Goal: Task Accomplishment & Management: Use online tool/utility

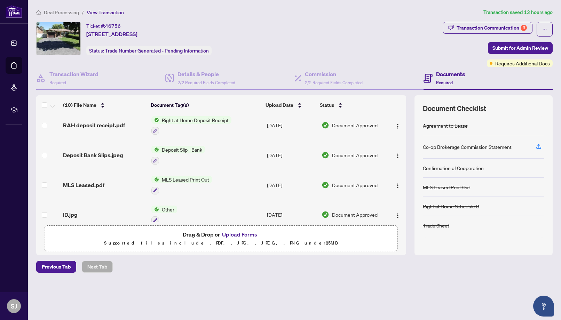
scroll to position [184, 0]
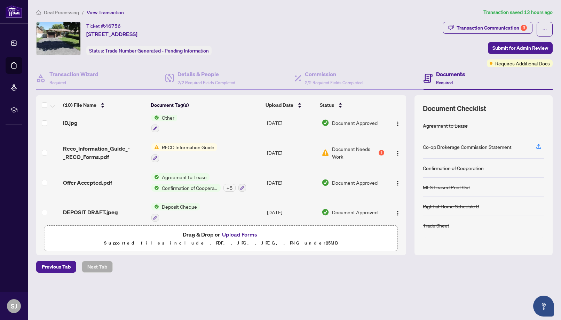
click at [173, 146] on span "RECO Information Guide" at bounding box center [188, 147] width 58 height 8
click at [237, 237] on button "Upload Forms" at bounding box center [239, 234] width 39 height 9
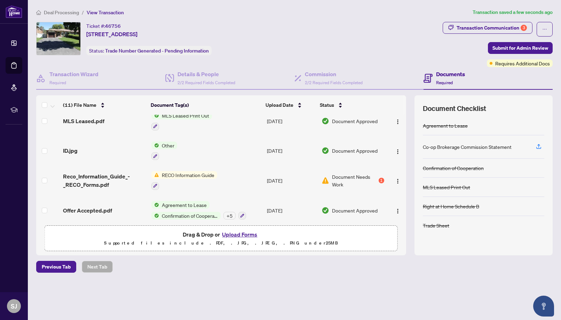
click at [404, 109] on th at bounding box center [405, 105] width 2 height 20
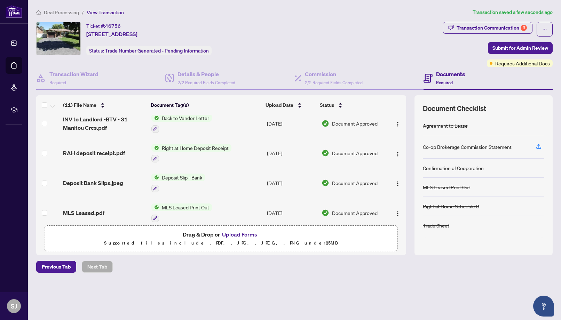
scroll to position [0, 0]
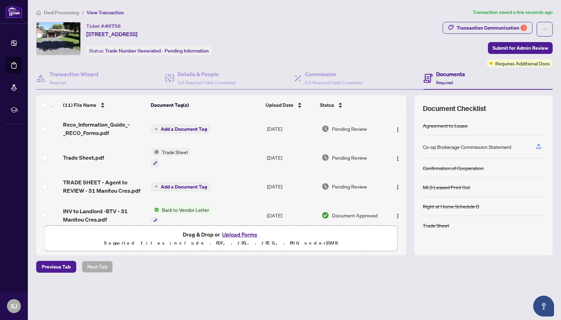
click at [168, 127] on span "Add a Document Tag" at bounding box center [184, 129] width 46 height 5
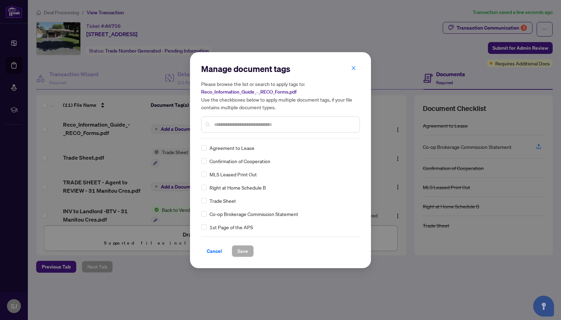
click at [226, 124] on input "text" at bounding box center [284, 125] width 140 height 8
type input "****"
click at [245, 252] on span "Save" at bounding box center [243, 251] width 11 height 11
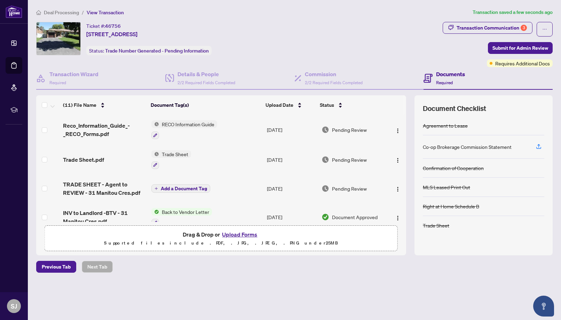
click at [181, 211] on span "Back to Vendor Letter" at bounding box center [185, 212] width 53 height 8
click at [178, 245] on span "Back to Vendor Letter" at bounding box center [176, 245] width 53 height 8
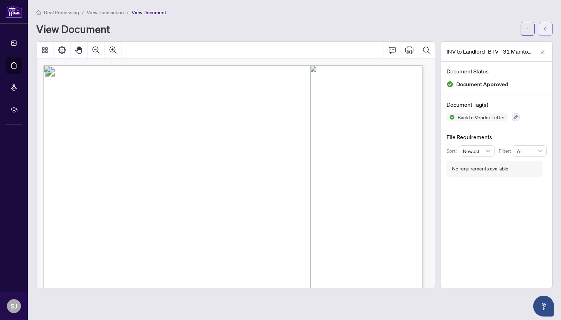
click at [549, 31] on button "button" at bounding box center [546, 29] width 14 height 14
